Goal: Information Seeking & Learning: Find specific fact

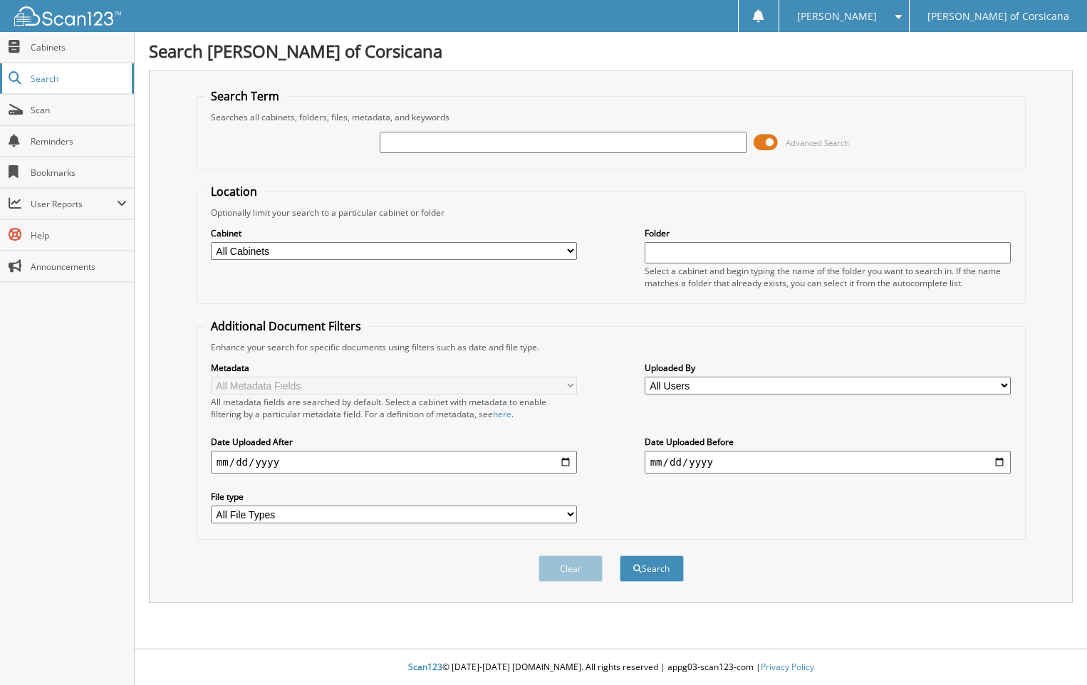
click at [45, 79] on span "Search" at bounding box center [78, 79] width 94 height 12
paste input "REBEKAH BROWN"
type input "REBEKAH BROWN"
click at [660, 568] on button "Search" at bounding box center [652, 569] width 64 height 26
click at [483, 145] on input "text" at bounding box center [563, 142] width 366 height 21
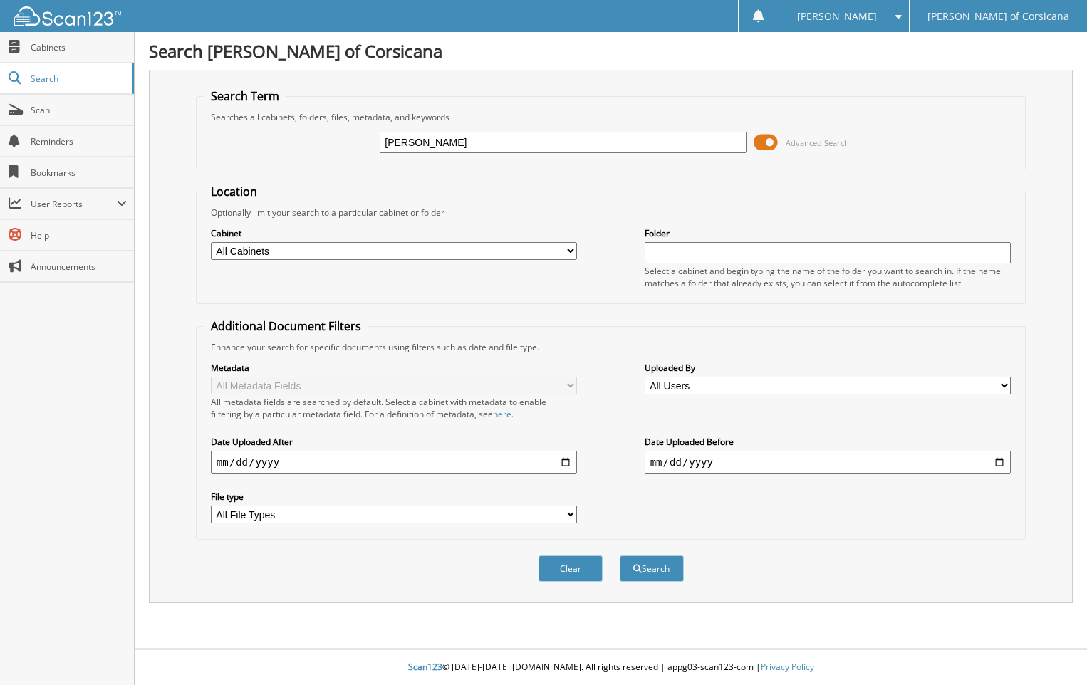
type input "[PERSON_NAME]"
click at [620, 556] on button "Search" at bounding box center [652, 569] width 64 height 26
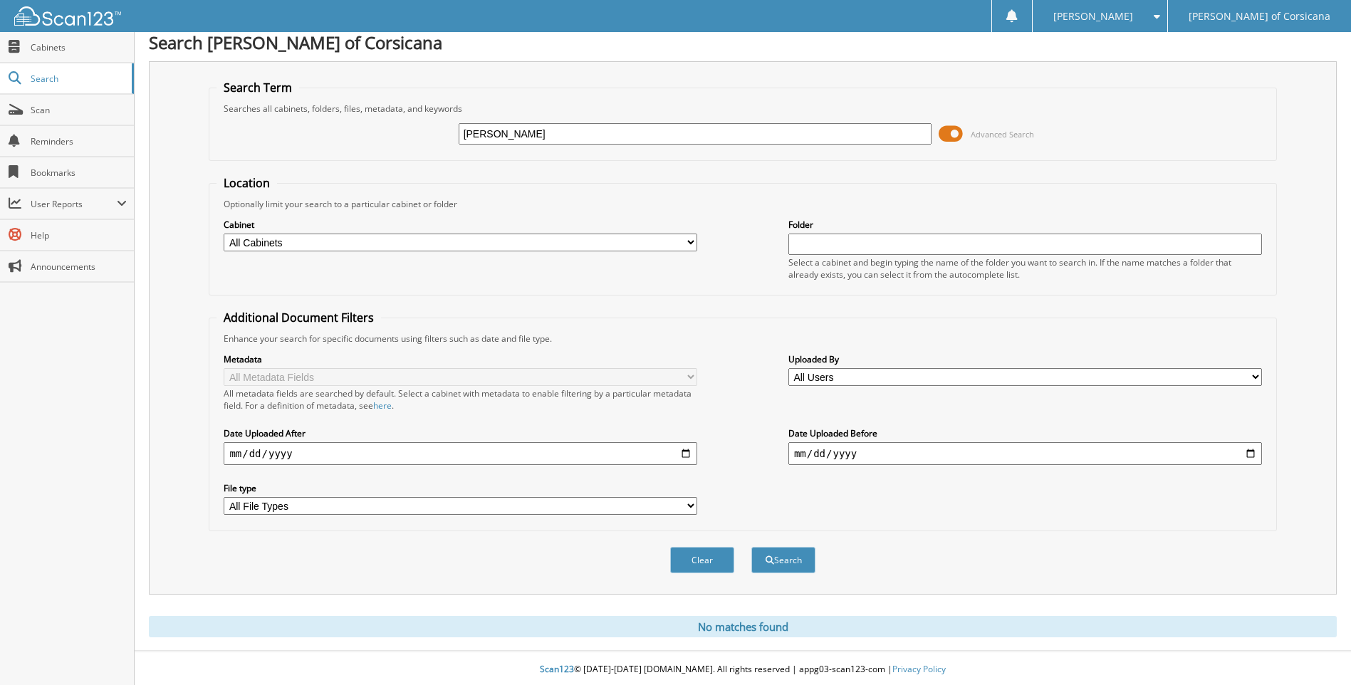
scroll to position [11, 0]
click at [570, 128] on input "[PERSON_NAME]" at bounding box center [696, 131] width 474 height 21
type input "REBEKAH BROWN"
click at [751, 545] on button "Search" at bounding box center [783, 558] width 64 height 26
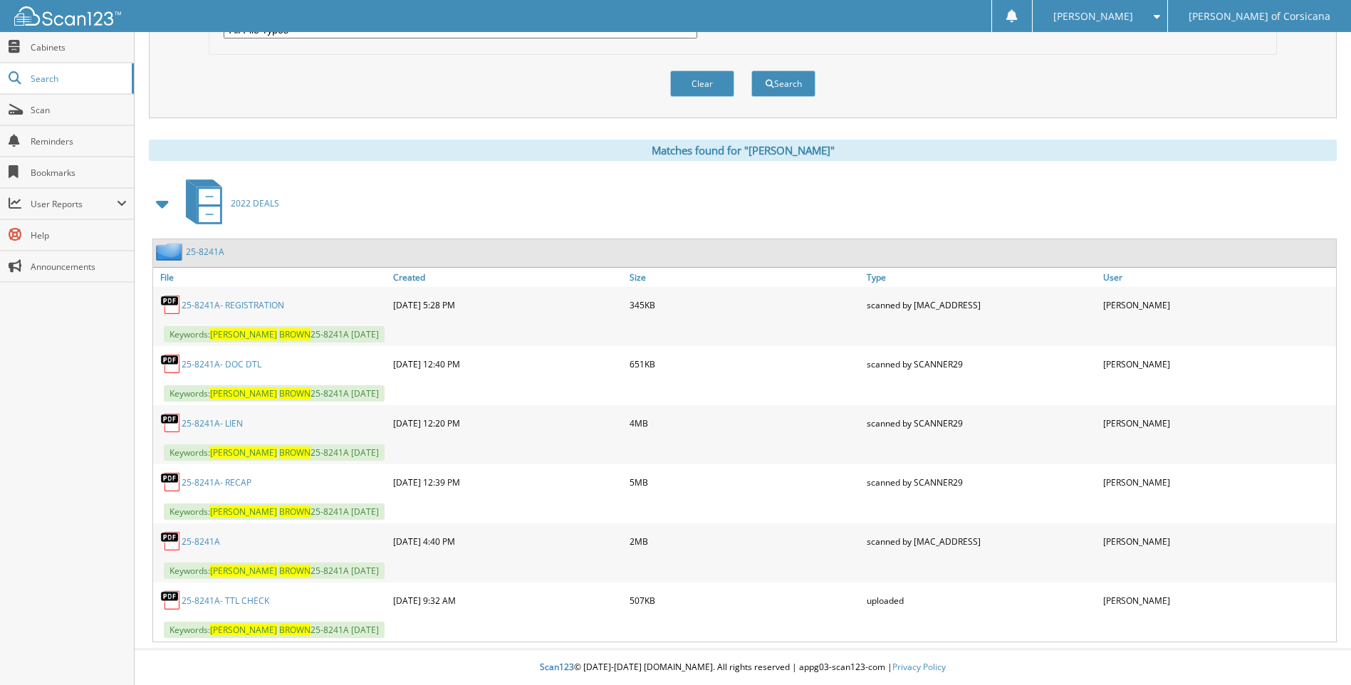
scroll to position [486, 0]
click at [221, 422] on link "25-8241A- LIEN" at bounding box center [212, 423] width 61 height 12
